Goal: Task Accomplishment & Management: Use online tool/utility

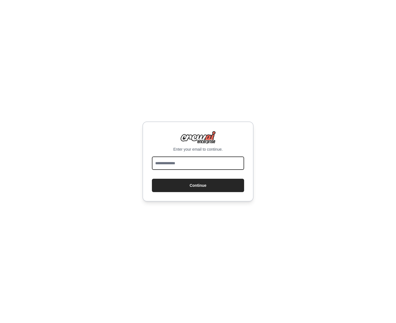
click at [180, 163] on input "email" at bounding box center [198, 162] width 92 height 13
type input "**********"
click at [152, 179] on button "Continue" at bounding box center [198, 185] width 92 height 13
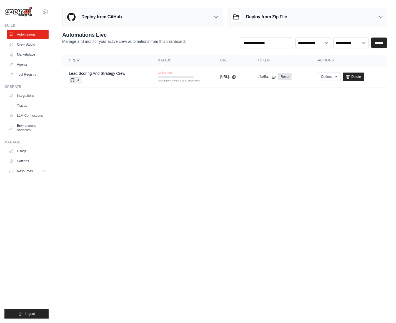
click at [101, 114] on body "vasilij.nevlev@analytium.com Settings Build Automations Crew Studio" at bounding box center [198, 161] width 396 height 323
click at [26, 45] on link "Crew Studio" at bounding box center [28, 44] width 42 height 9
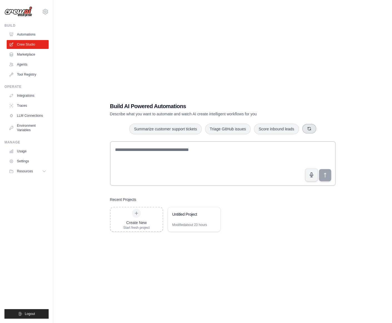
click at [312, 129] on icon "button" at bounding box center [309, 128] width 4 height 4
click at [314, 130] on icon "button" at bounding box center [311, 128] width 4 height 4
click at [309, 129] on icon "button" at bounding box center [306, 128] width 4 height 4
click at [29, 63] on link "Agents" at bounding box center [28, 64] width 42 height 9
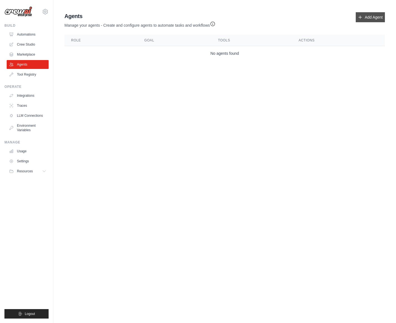
click at [371, 19] on link "Add Agent" at bounding box center [370, 17] width 29 height 10
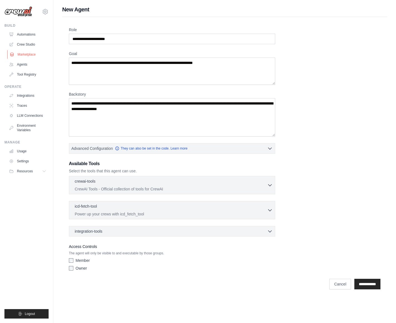
click at [31, 54] on link "Marketplace" at bounding box center [28, 54] width 42 height 9
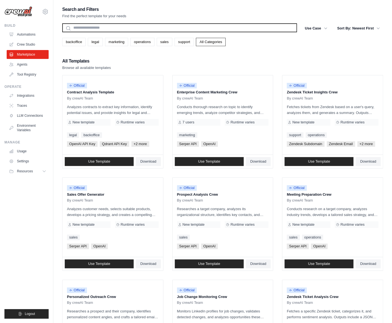
click at [86, 27] on input "text" at bounding box center [179, 27] width 235 height 9
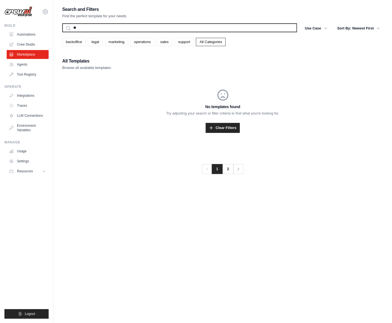
type input "*"
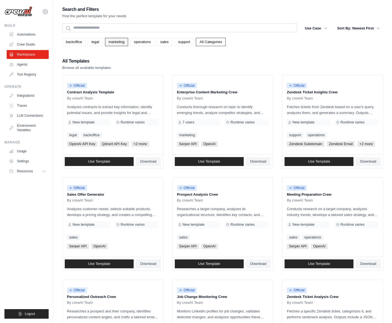
click at [115, 41] on link "marketing" at bounding box center [116, 42] width 23 height 8
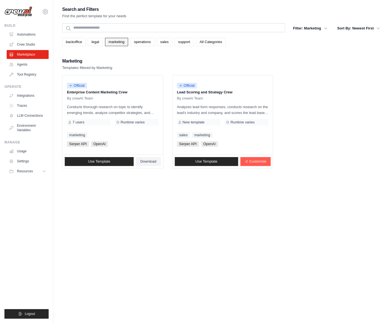
click at [124, 41] on link "marketing" at bounding box center [116, 42] width 23 height 8
click at [79, 41] on link "backoffice" at bounding box center [73, 42] width 23 height 8
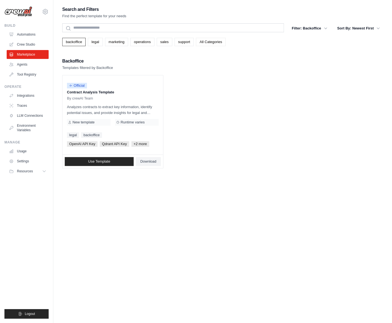
click at [207, 43] on link "All Categories" at bounding box center [211, 42] width 30 height 8
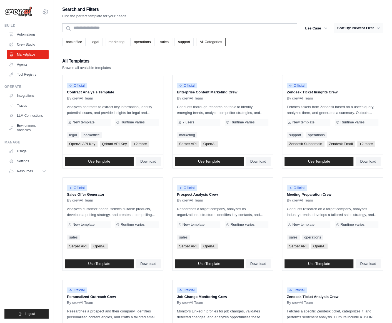
click at [354, 28] on button "Sort By: Newest First" at bounding box center [358, 28] width 49 height 10
click at [354, 29] on button "Sort By: Newest First" at bounding box center [358, 28] width 49 height 10
click at [377, 29] on icon "button" at bounding box center [378, 28] width 6 height 6
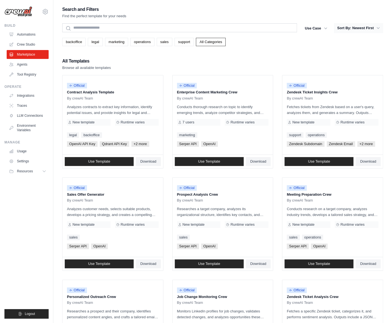
click at [377, 29] on icon "button" at bounding box center [378, 28] width 6 height 6
click at [347, 49] on div "Search and Filters Find the perfect template for your needs Search Use Case bac…" at bounding box center [222, 254] width 321 height 497
click at [355, 29] on button "Sort By: Newest First" at bounding box center [358, 28] width 49 height 10
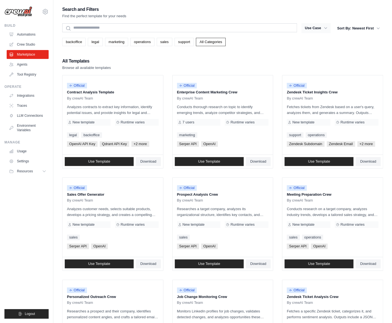
click at [327, 27] on icon "button" at bounding box center [326, 28] width 6 height 6
drag, startPoint x: 327, startPoint y: 27, endPoint x: 354, endPoint y: 28, distance: 26.4
click at [329, 27] on button "Use Case" at bounding box center [316, 28] width 29 height 10
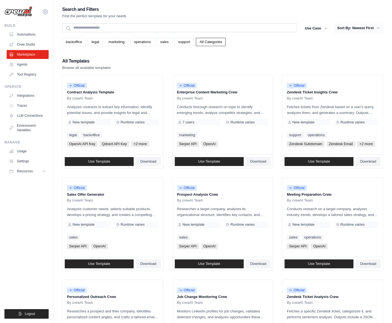
click at [354, 28] on button "Sort By: Newest First" at bounding box center [358, 28] width 49 height 10
click at [352, 26] on button "Sort By: Newest First" at bounding box center [358, 28] width 49 height 10
click at [375, 28] on button "Sort By: Newest First" at bounding box center [358, 28] width 49 height 10
click at [379, 28] on icon "button" at bounding box center [378, 28] width 3 height 2
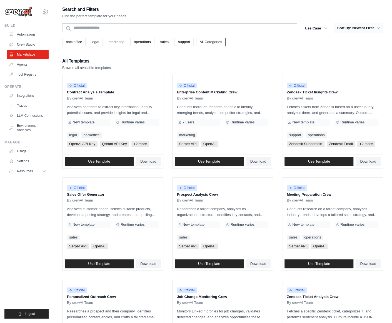
click at [379, 28] on icon "button" at bounding box center [378, 28] width 3 height 2
click at [320, 28] on button "Use Case" at bounding box center [316, 28] width 29 height 10
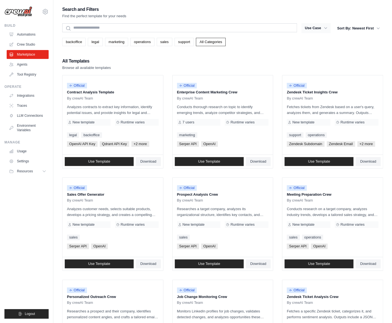
click at [320, 28] on button "Use Case" at bounding box center [316, 28] width 29 height 10
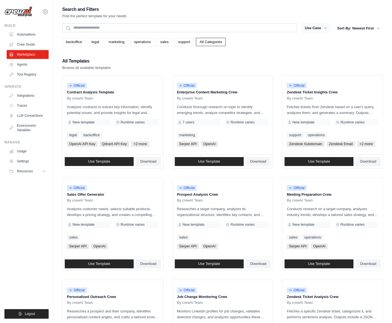
click at [314, 31] on button "Use Case" at bounding box center [316, 28] width 29 height 10
click at [359, 29] on button "Sort By: Newest First" at bounding box center [358, 28] width 49 height 10
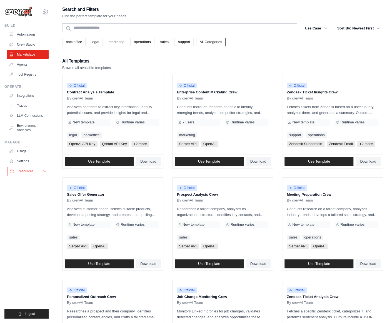
click at [44, 171] on icon at bounding box center [45, 171] width 4 height 4
click at [359, 25] on button "Sort By: Newest First" at bounding box center [358, 28] width 49 height 10
click at [316, 26] on button "Use Case" at bounding box center [316, 28] width 29 height 10
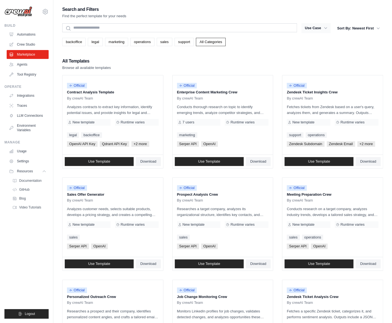
click at [316, 26] on button "Use Case" at bounding box center [316, 28] width 29 height 10
click at [166, 56] on div "Search and Filters Find the perfect template for your needs Search Use Case bac…" at bounding box center [222, 254] width 321 height 497
click at [167, 42] on link "sales" at bounding box center [165, 42] width 16 height 8
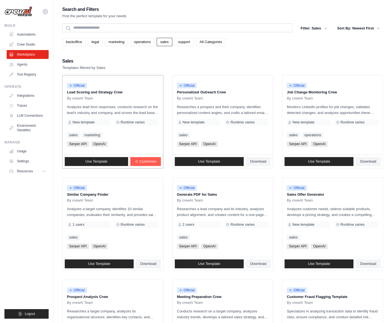
click at [120, 108] on p "Analyzes lead form responses, conducts research on the lead's industry and comp…" at bounding box center [113, 110] width 92 height 12
click at [29, 96] on link "Integrations" at bounding box center [28, 95] width 42 height 9
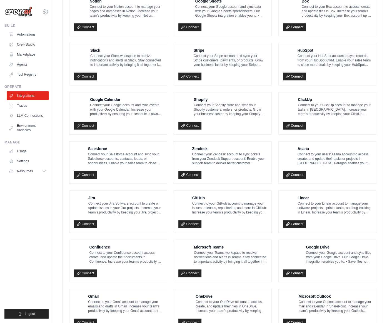
scroll to position [197, 0]
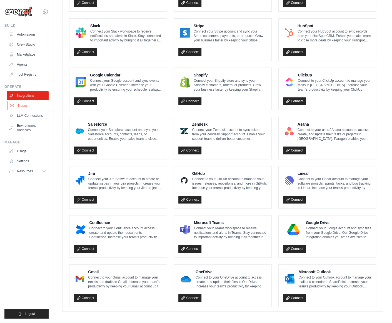
click at [21, 106] on link "Traces" at bounding box center [28, 105] width 42 height 9
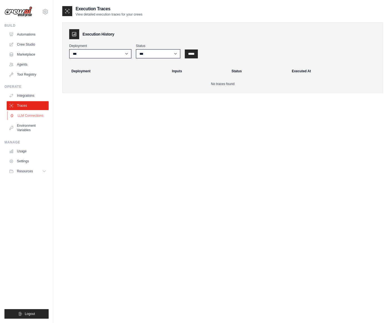
click at [27, 114] on link "LLM Connections" at bounding box center [28, 115] width 42 height 9
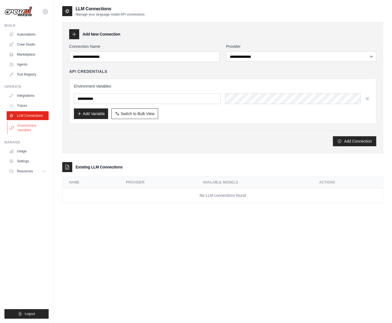
click at [28, 126] on link "Environment Variables" at bounding box center [28, 127] width 42 height 13
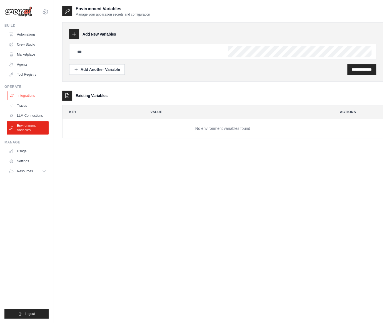
click at [24, 97] on link "Integrations" at bounding box center [28, 95] width 42 height 9
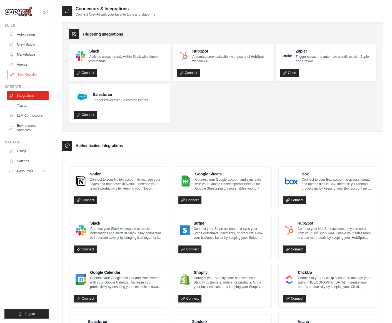
click at [26, 75] on link "Tool Registry" at bounding box center [28, 74] width 42 height 9
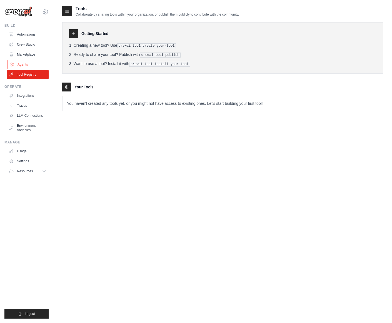
click at [26, 65] on link "Agents" at bounding box center [28, 64] width 42 height 9
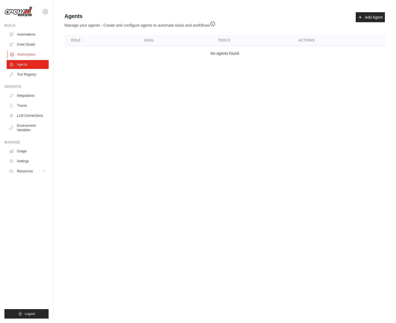
click at [27, 55] on link "Marketplace" at bounding box center [28, 54] width 42 height 9
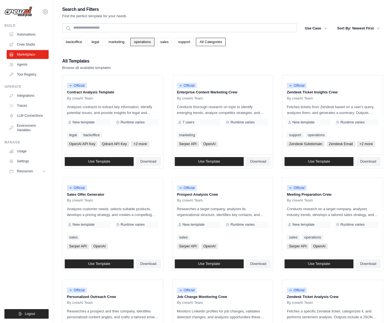
click at [150, 43] on link "operations" at bounding box center [142, 42] width 24 height 8
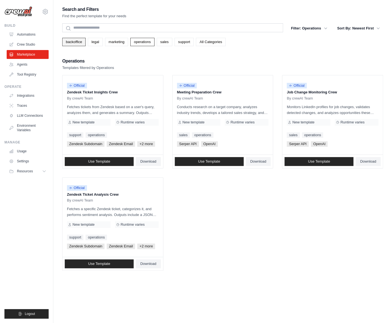
click at [77, 42] on link "backoffice" at bounding box center [73, 42] width 23 height 8
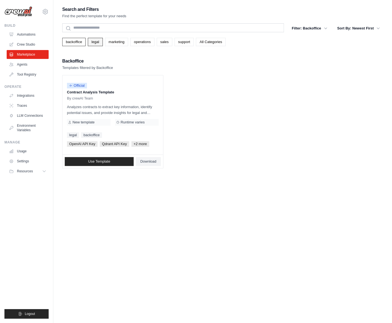
click at [97, 43] on link "legal" at bounding box center [95, 42] width 15 height 8
click at [143, 41] on link "operations" at bounding box center [142, 42] width 24 height 8
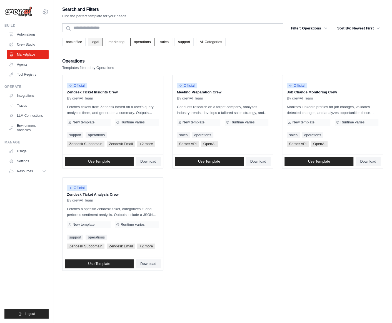
click at [101, 41] on link "legal" at bounding box center [95, 42] width 15 height 8
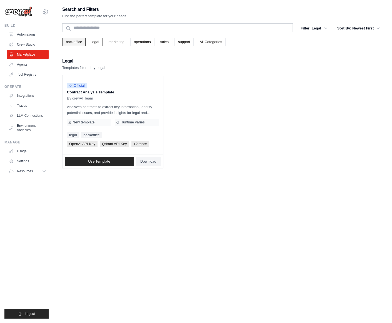
click at [84, 41] on link "backoffice" at bounding box center [73, 42] width 23 height 8
click at [102, 41] on link "legal" at bounding box center [95, 42] width 15 height 8
click at [118, 41] on link "marketing" at bounding box center [116, 42] width 23 height 8
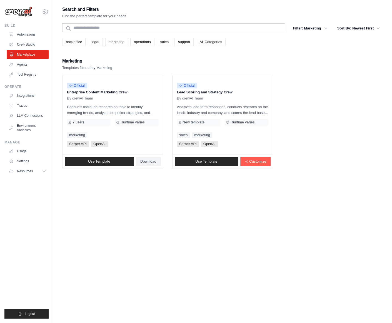
click at [149, 43] on link "operations" at bounding box center [142, 42] width 24 height 8
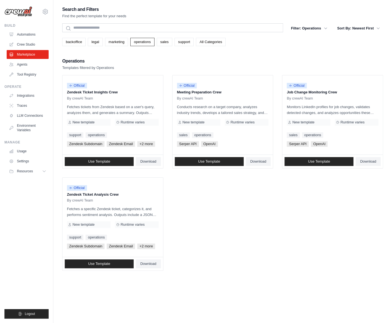
click at [172, 42] on link "sales" at bounding box center [165, 42] width 16 height 8
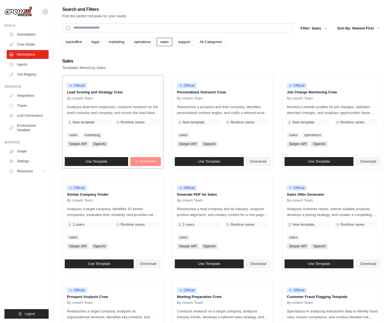
click at [145, 164] on link "Customize" at bounding box center [145, 161] width 30 height 9
click at [146, 161] on span "Customize" at bounding box center [147, 161] width 17 height 4
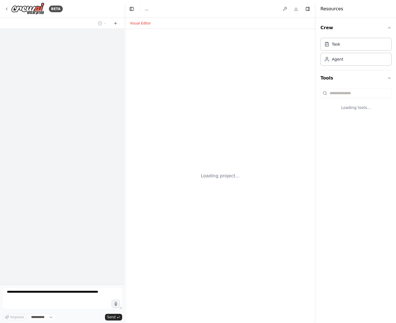
select select "****"
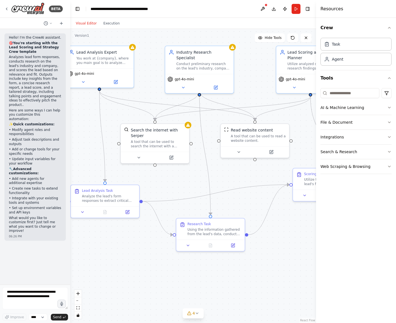
drag, startPoint x: 123, startPoint y: 105, endPoint x: 70, endPoint y: 106, distance: 52.6
click at [70, 106] on div "BETA Hello! I'm the CrewAI assistant. 🎯 You're starting with the Lead Scoring a…" at bounding box center [198, 161] width 396 height 323
click at [299, 9] on button "Run" at bounding box center [296, 9] width 9 height 10
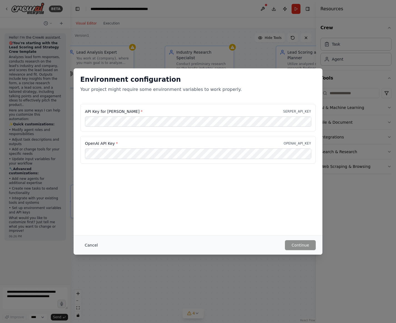
click at [91, 245] on button "Cancel" at bounding box center [91, 245] width 22 height 10
